Goal: Task Accomplishment & Management: Use online tool/utility

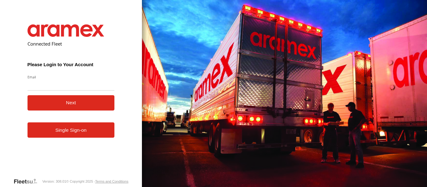
click at [11, 78] on div "Connected Fleet Please Login to Your Account Email Enter a valid login email ad…" at bounding box center [71, 93] width 142 height 187
click at [72, 95] on form "Connected Fleet Please Login to Your Account Email Enter a valid login email ad…" at bounding box center [71, 96] width 106 height 163
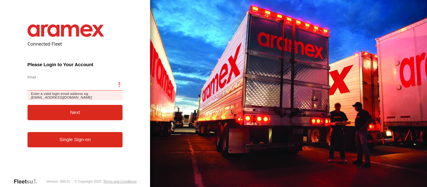
click at [74, 87] on input "Email" at bounding box center [74, 84] width 95 height 11
type input "**********"
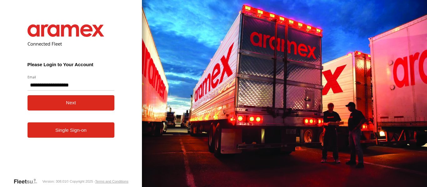
click at [67, 108] on button "Next" at bounding box center [70, 102] width 87 height 15
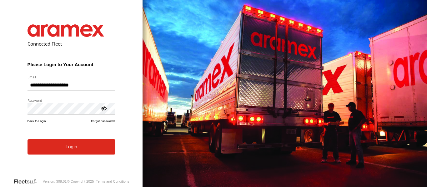
click at [68, 157] on form "**********" at bounding box center [71, 96] width 107 height 163
click at [84, 145] on button "Login" at bounding box center [71, 146] width 88 height 15
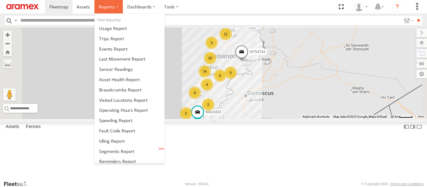
click at [116, 4] on label at bounding box center [108, 6] width 28 height 13
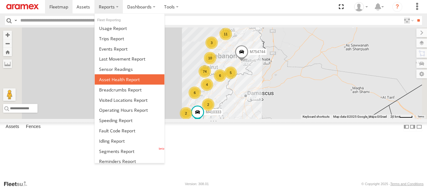
click at [120, 82] on span at bounding box center [119, 80] width 41 height 6
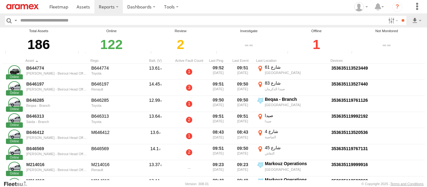
click at [319, 42] on div "1" at bounding box center [316, 45] width 62 height 22
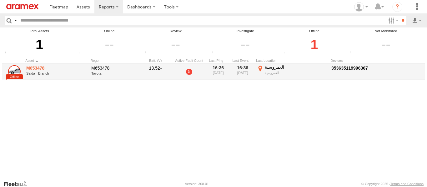
click at [35, 67] on link "M653478" at bounding box center [56, 68] width 61 height 6
